Goal: Entertainment & Leisure: Consume media (video, audio)

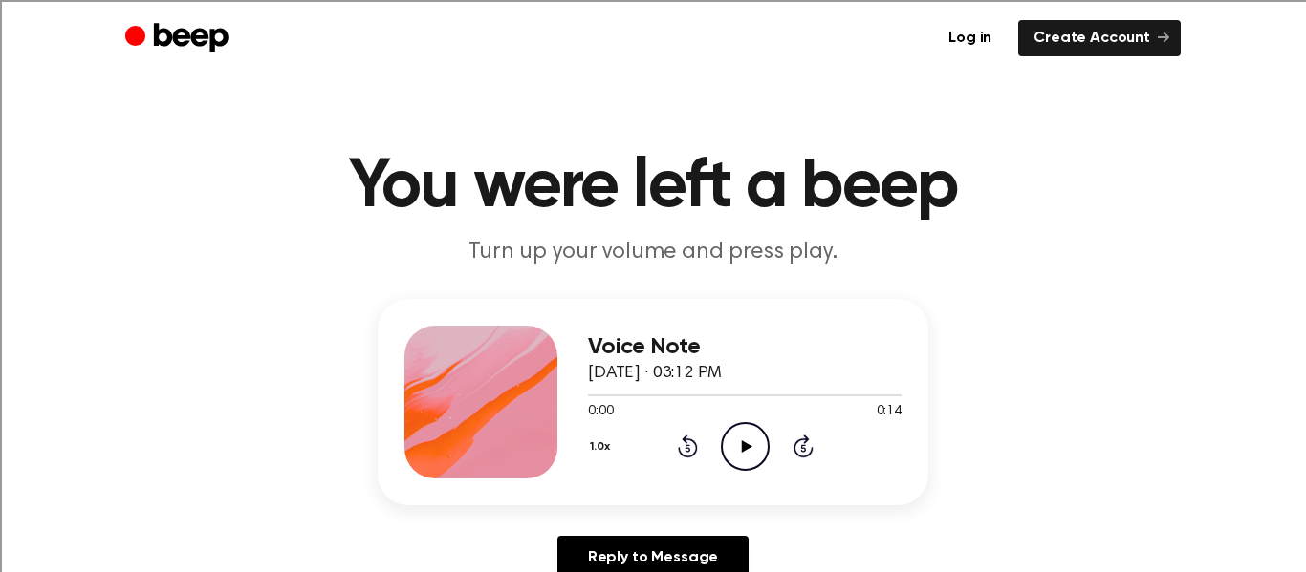
click at [755, 445] on icon "Play Audio" at bounding box center [745, 446] width 49 height 49
click at [751, 441] on icon "Play Audio" at bounding box center [745, 446] width 49 height 49
click at [755, 440] on icon "Play Audio" at bounding box center [745, 446] width 49 height 49
click at [741, 462] on icon "Play Audio" at bounding box center [745, 446] width 49 height 49
click at [743, 428] on icon "Play Audio" at bounding box center [745, 446] width 49 height 49
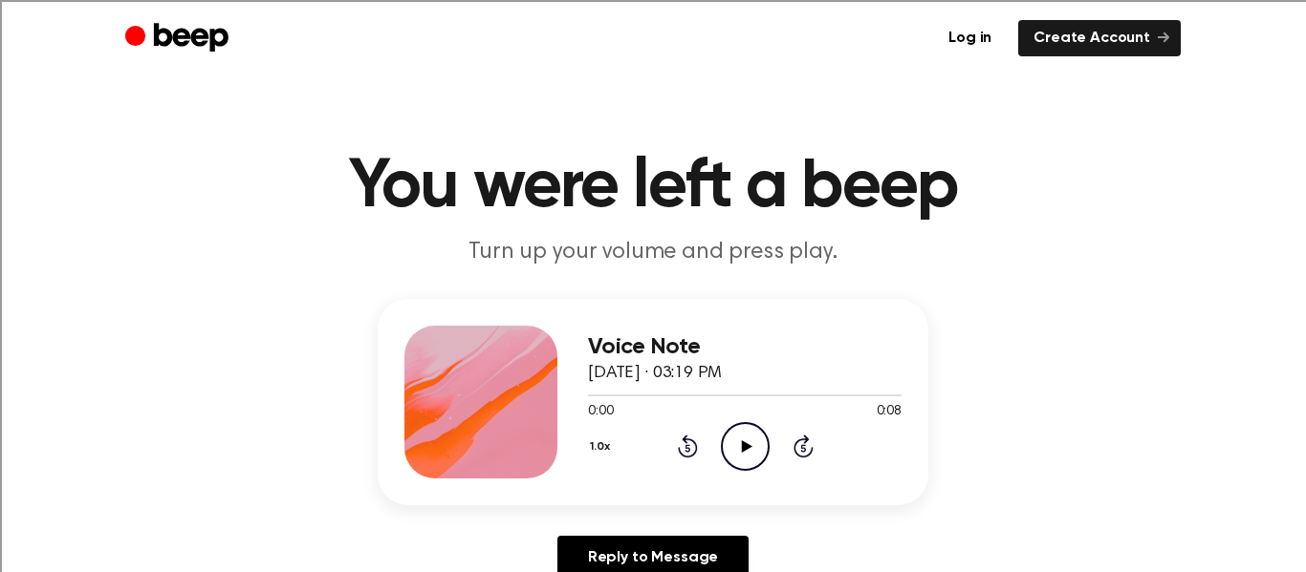
click at [740, 452] on icon "Play Audio" at bounding box center [745, 446] width 49 height 49
